Goal: Transaction & Acquisition: Purchase product/service

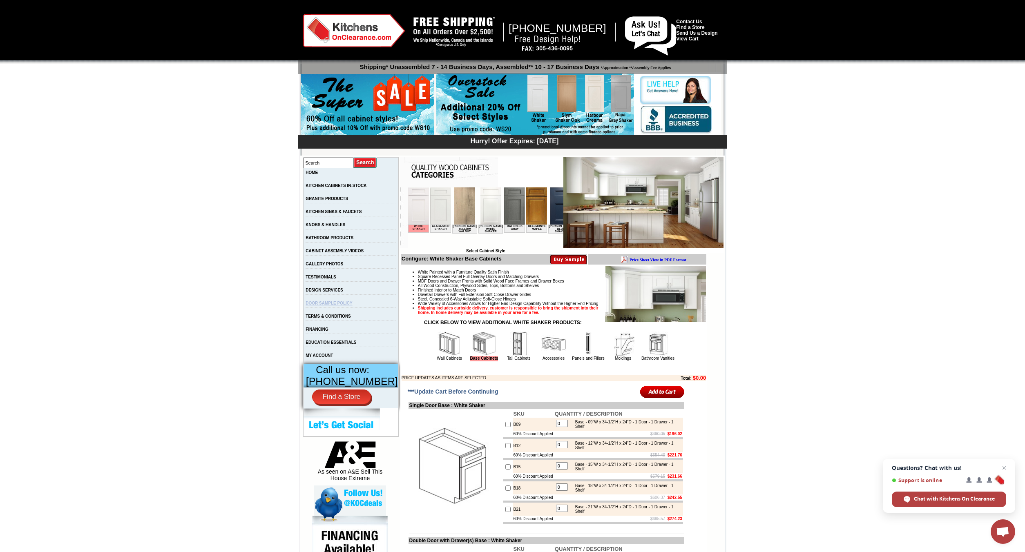
click at [342, 306] on link "DOOR SAMPLE POLICY" at bounding box center [329, 303] width 47 height 4
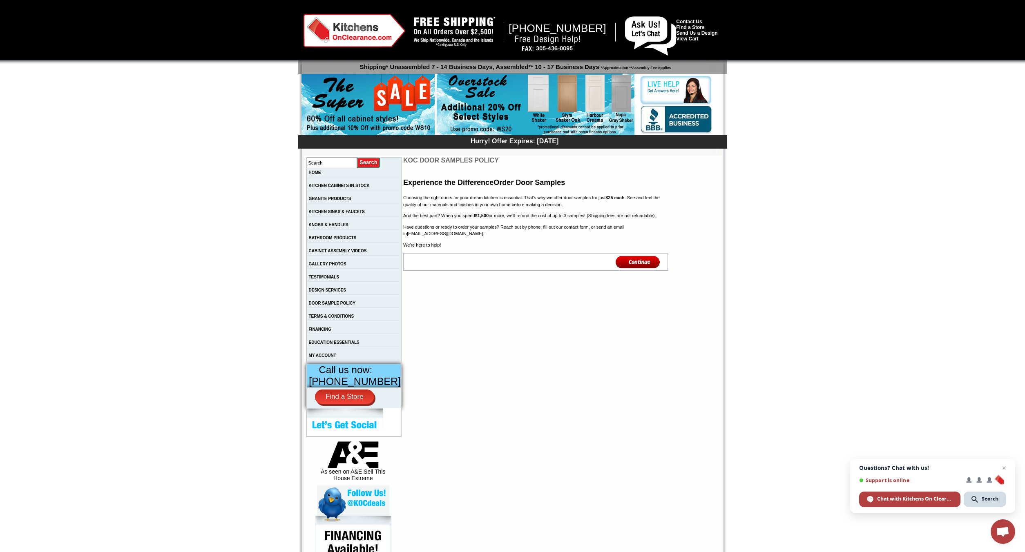
click at [325, 211] on td "KITCHEN SINKS & FAUCETS" at bounding box center [353, 214] width 95 height 13
click at [325, 214] on link "KITCHEN SINKS & FAUCETS" at bounding box center [337, 212] width 56 height 4
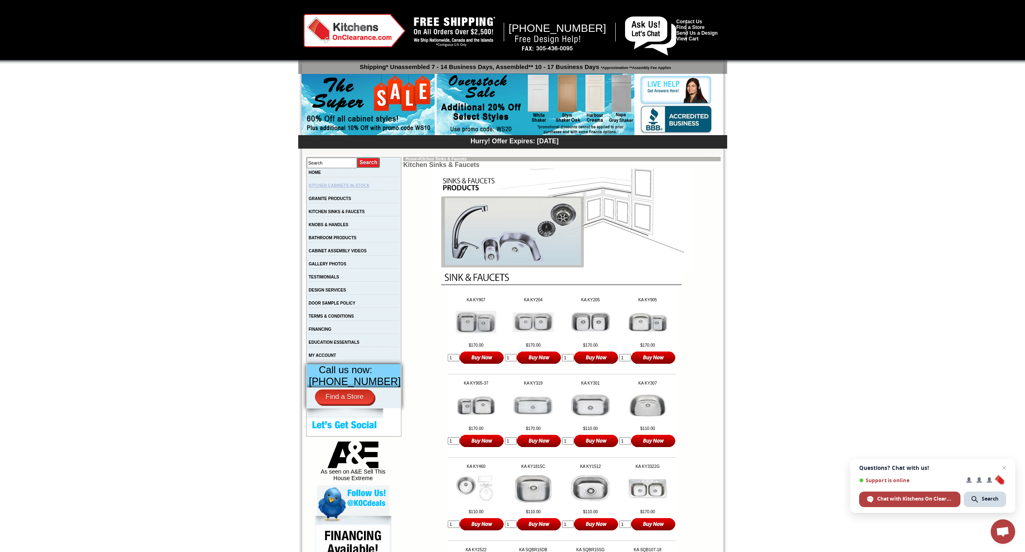
click at [323, 185] on link "KITCHEN CABINETS IN-STOCK" at bounding box center [339, 185] width 61 height 4
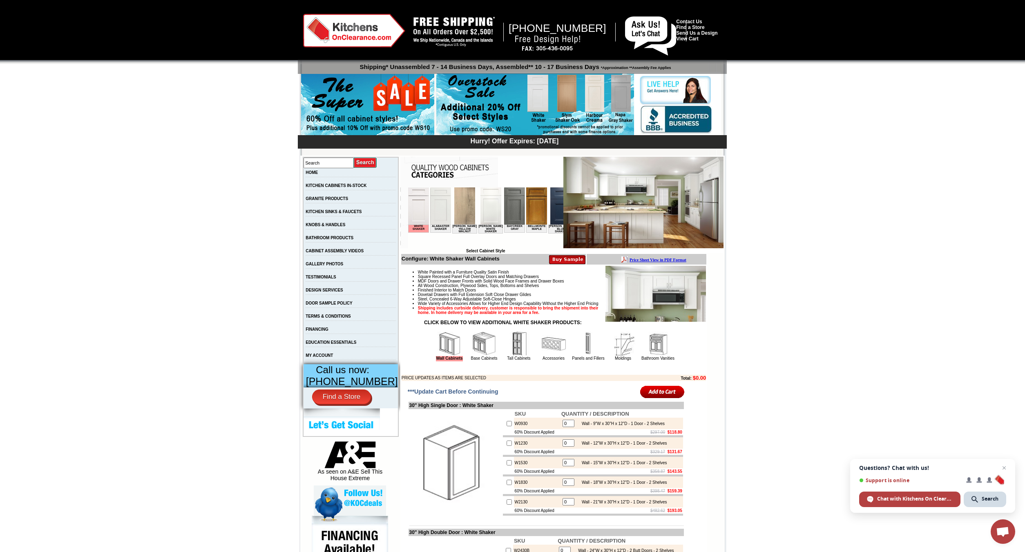
click at [419, 212] on img at bounding box center [418, 205] width 21 height 37
click at [333, 154] on div at bounding box center [512, 147] width 418 height 16
click at [333, 168] on td "Search" at bounding box center [350, 162] width 95 height 11
click at [332, 165] on input "text" at bounding box center [329, 163] width 50 height 11
type input "black cabinets"
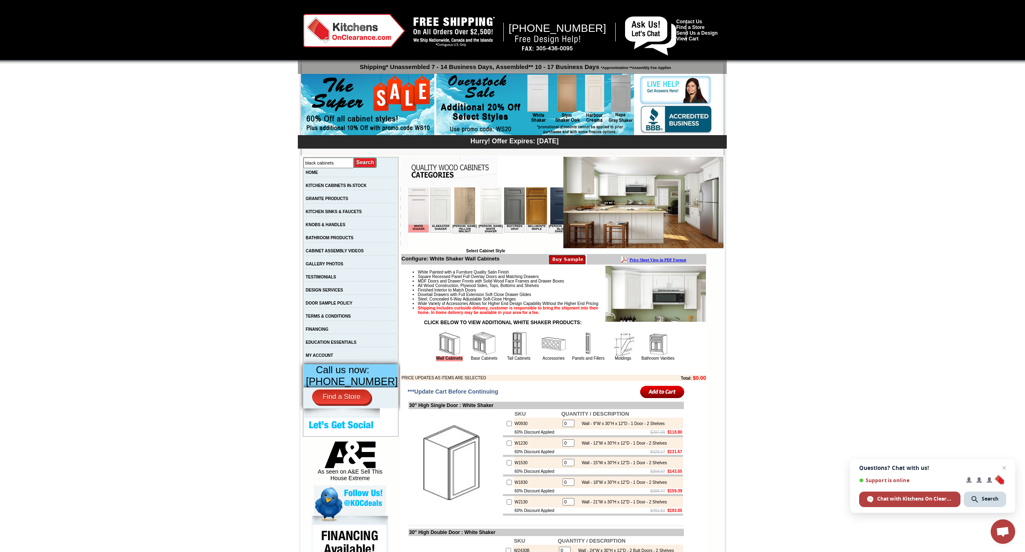
click at [354, 157] on input "image" at bounding box center [365, 162] width 23 height 11
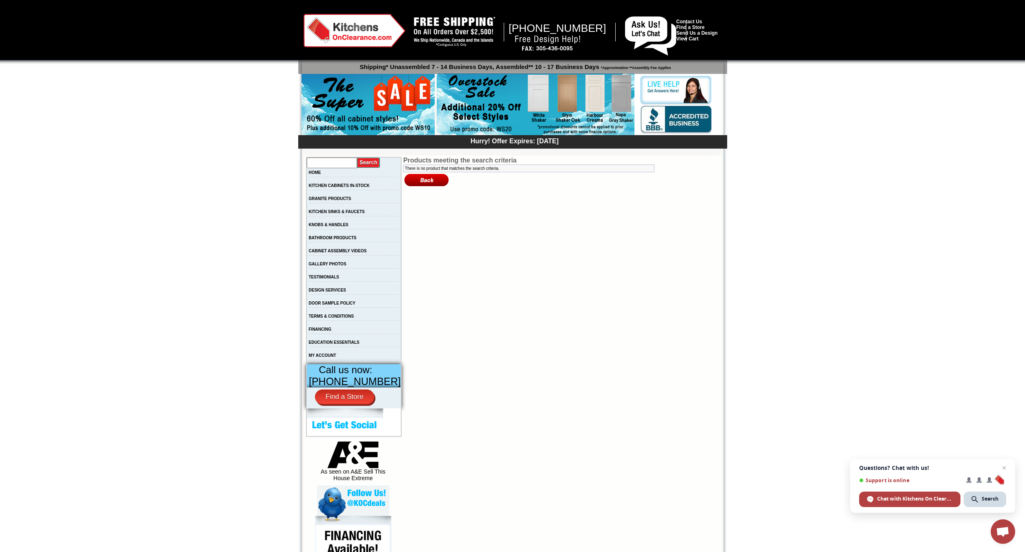
drag, startPoint x: 348, startPoint y: 164, endPoint x: 290, endPoint y: 167, distance: 57.7
click at [307, 167] on input "text" at bounding box center [332, 163] width 50 height 11
type input "black"
click at [357, 157] on input "image" at bounding box center [368, 162] width 23 height 11
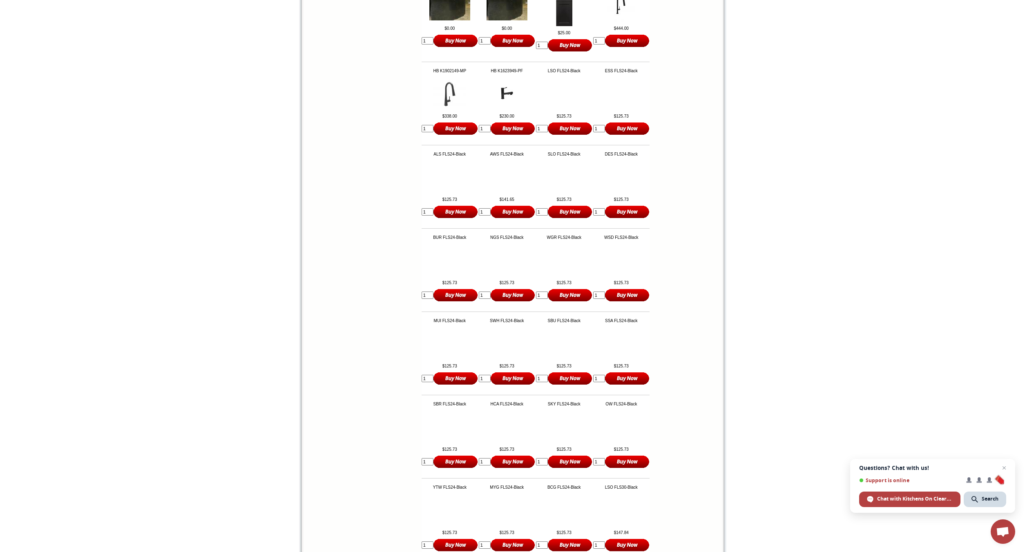
scroll to position [3098, 0]
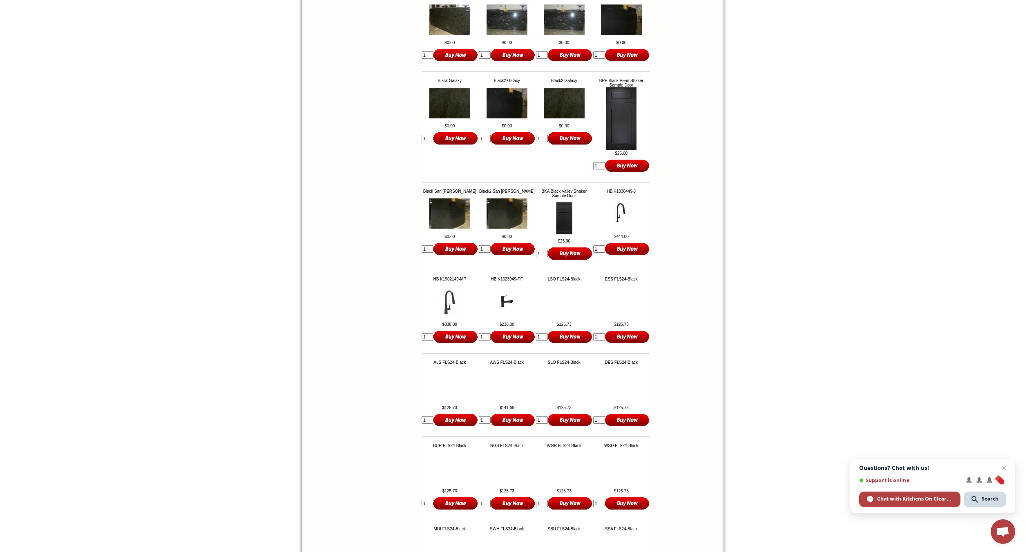
click at [620, 143] on img at bounding box center [621, 118] width 30 height 63
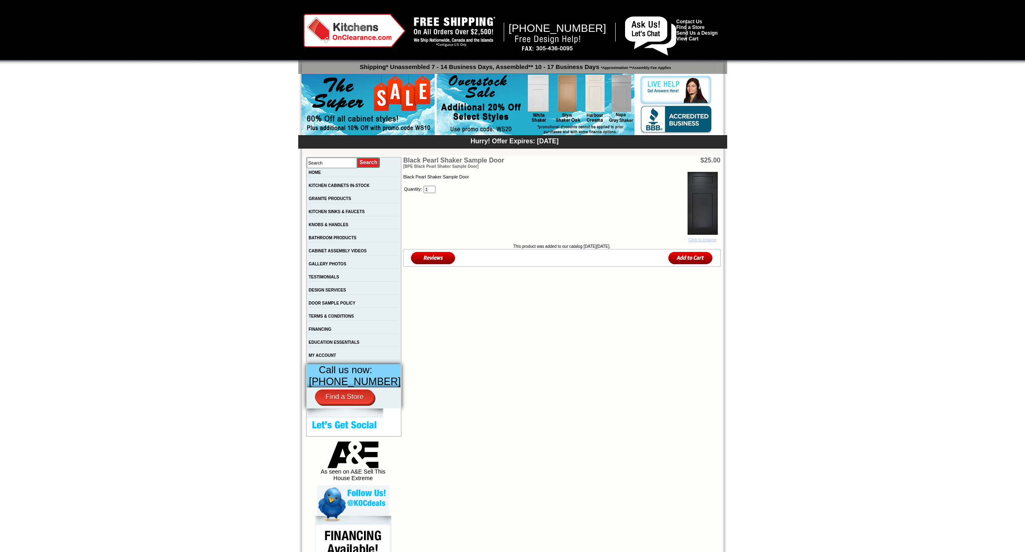
click at [712, 192] on img at bounding box center [702, 203] width 30 height 63
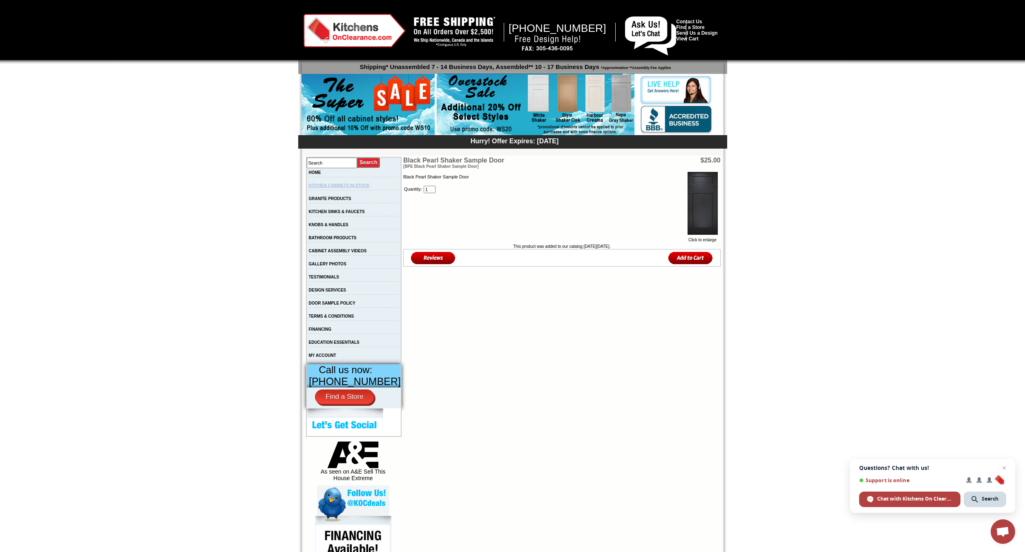
click at [334, 186] on link "KITCHEN CABINETS IN-STOCK" at bounding box center [339, 185] width 61 height 4
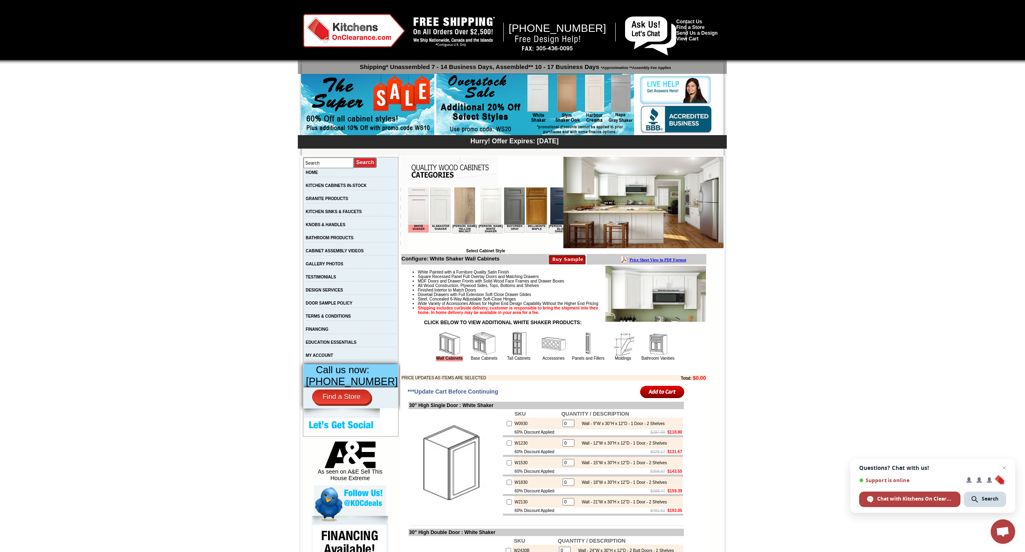
click at [416, 221] on img at bounding box center [418, 205] width 21 height 37
click at [484, 201] on img at bounding box center [490, 205] width 21 height 37
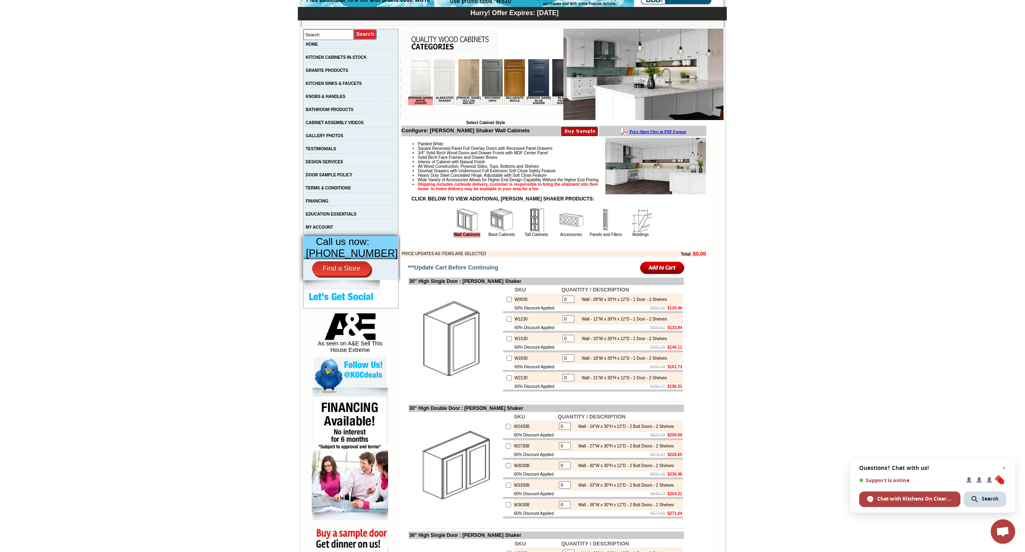
scroll to position [167, 0]
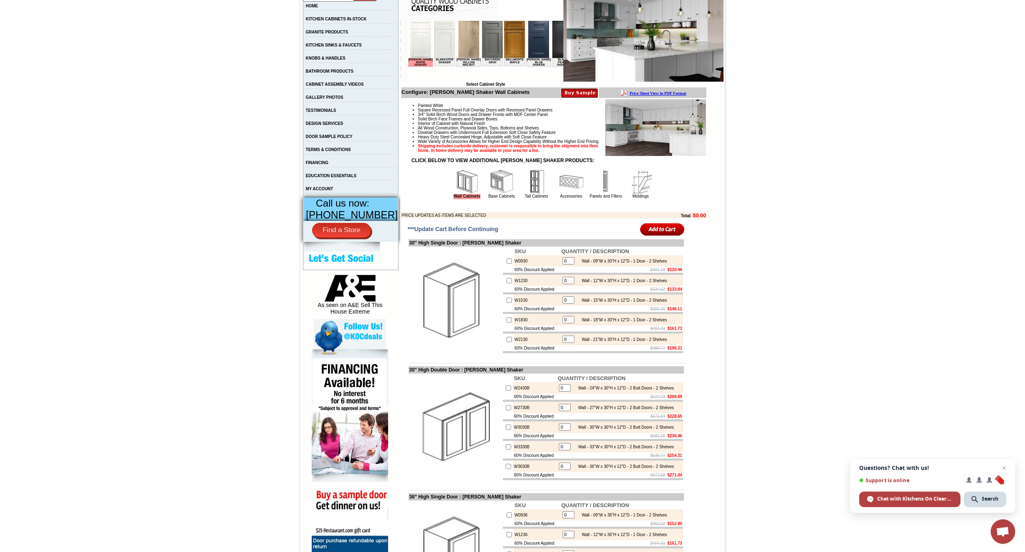
click at [491, 192] on img at bounding box center [501, 182] width 25 height 25
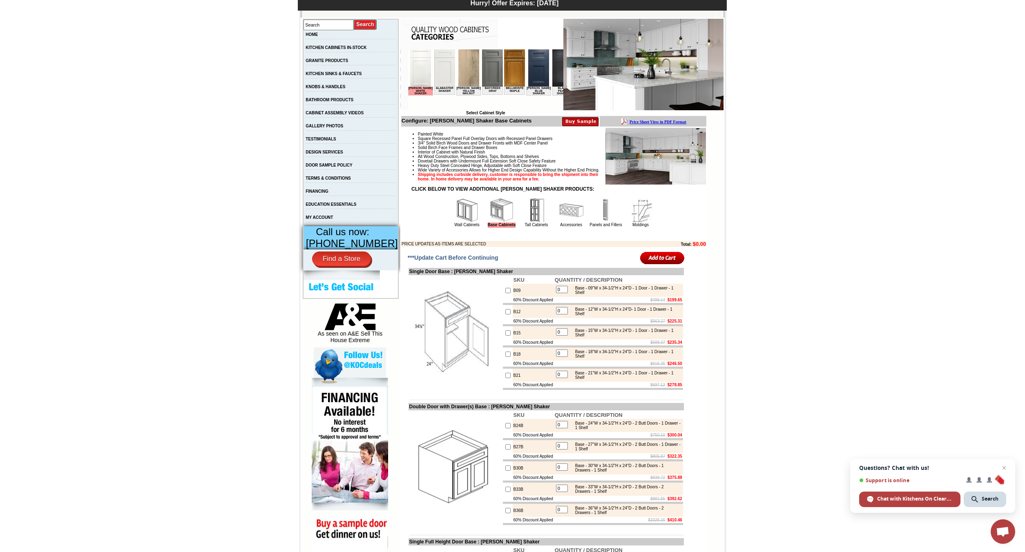
scroll to position [125, 0]
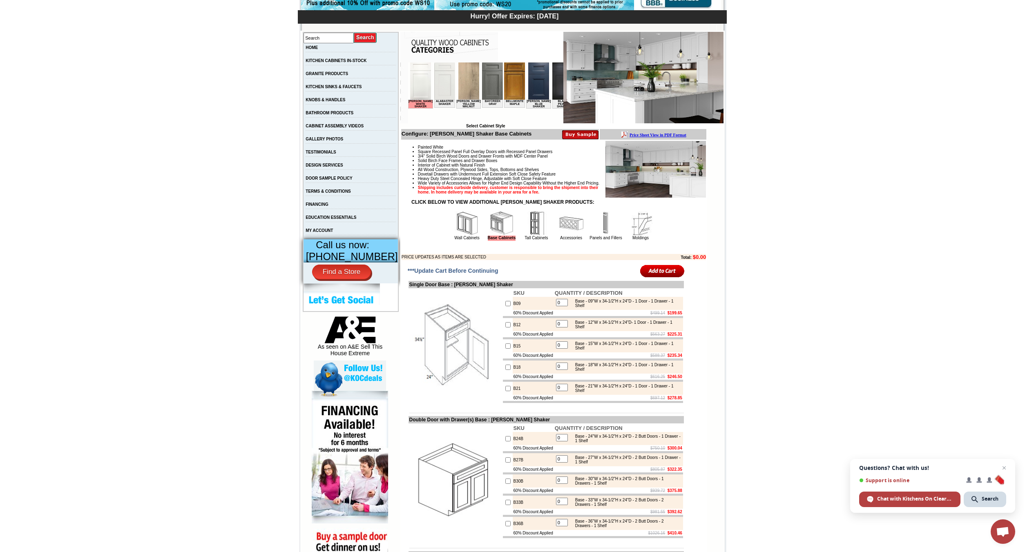
click at [574, 235] on img at bounding box center [571, 223] width 25 height 25
